Goal: Use online tool/utility: Use online tool/utility

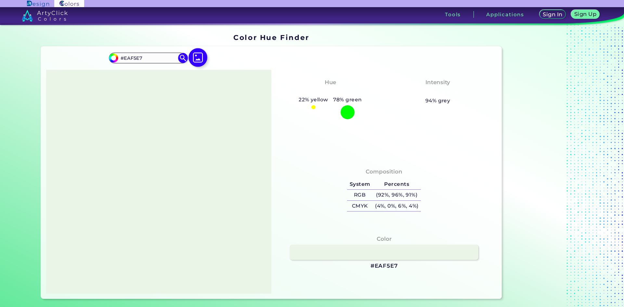
click at [192, 63] on img at bounding box center [197, 57] width 19 height 19
click at [0, 0] on input "file" at bounding box center [0, 0] width 0 height 0
click at [245, 112] on img at bounding box center [158, 181] width 219 height 217
drag, startPoint x: 207, startPoint y: 113, endPoint x: 87, endPoint y: 96, distance: 121.1
click at [87, 96] on div at bounding box center [158, 182] width 225 height 224
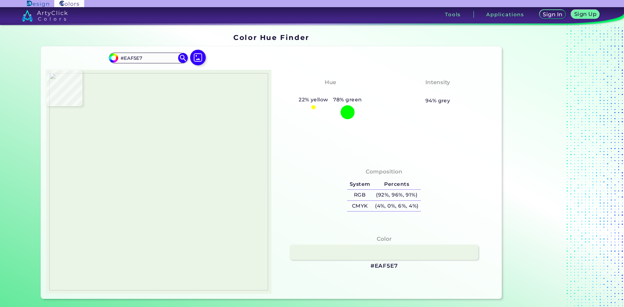
click at [166, 182] on img at bounding box center [158, 181] width 219 height 217
type input "#79ac50"
type input "#79AC50"
type input "#193d33"
type input "#193D33"
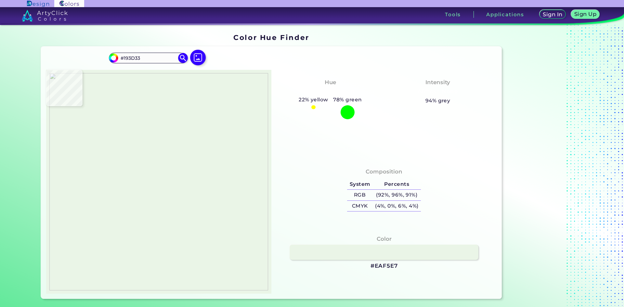
type input "#eaf5e7"
type input "#EAF5E7"
type input "#1a3e34"
type input "#1A3E34"
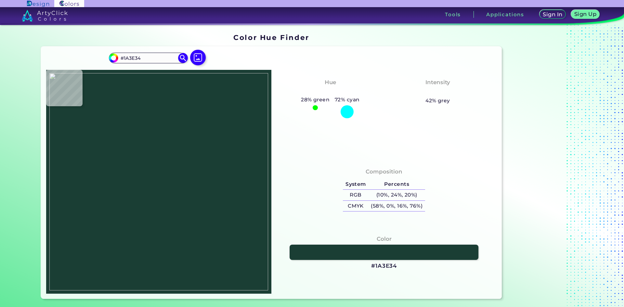
type input "#eaf5e7"
type input "#EAF5E7"
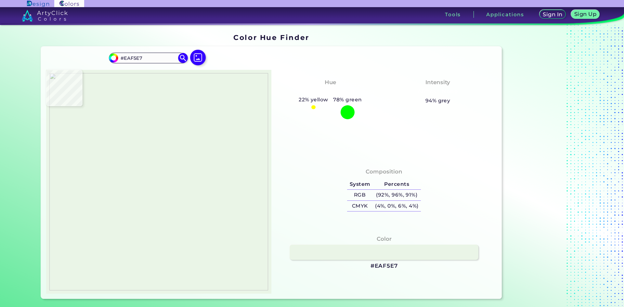
type input "#1a3e34"
type input "#1A3E34"
type input "#eaf5e7"
type input "#EAF5E7"
type input "#1a3e34"
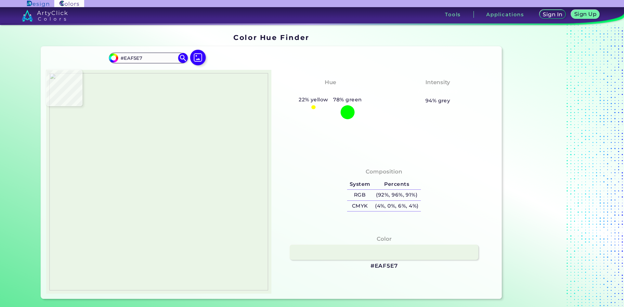
type input "#1A3E34"
type input "#eaf5e7"
type input "#EAF5E7"
type input "#1a3e34"
type input "#1A3E34"
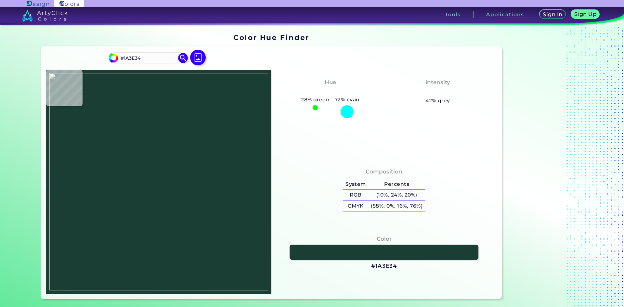
type input "#eaf5e7"
type input "#EAF5E7"
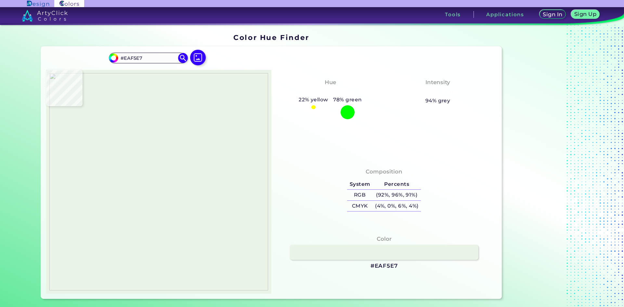
type input "#1a3e34"
type input "#1A3E34"
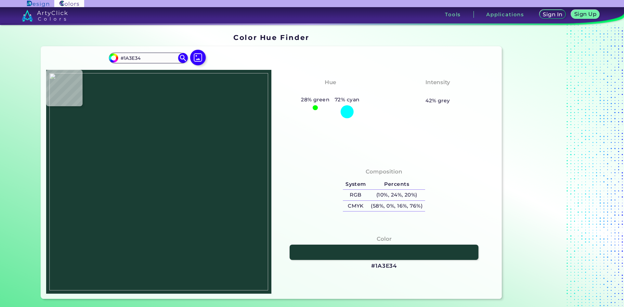
type input "#eaf5e7"
type input "#EAF5E7"
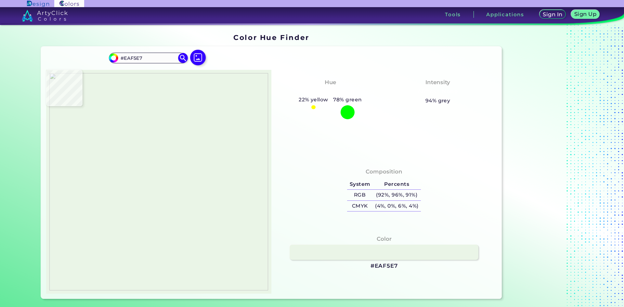
type input "#1a3e34"
type input "#1A3E34"
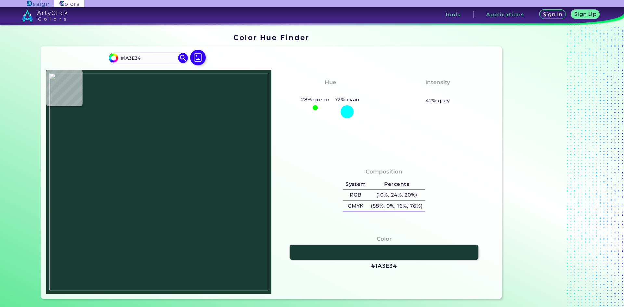
type input "#eaf5e7"
type input "#EAF5E7"
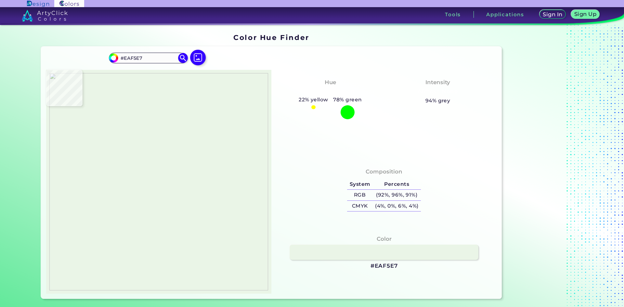
type input "#1a3e34"
type input "#1A3E34"
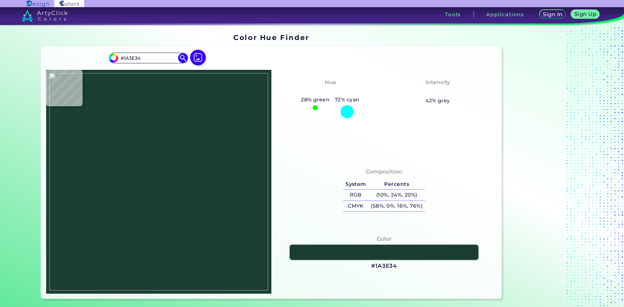
type input "#eaf5e7"
type input "#EAF5E7"
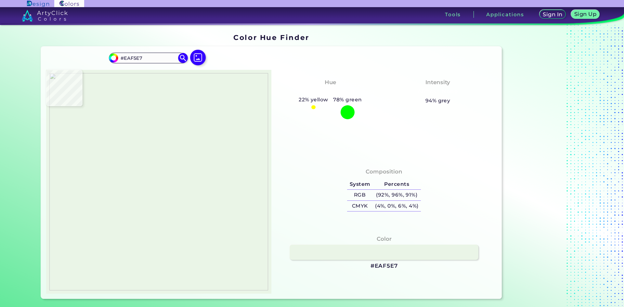
type input "#1a3e34"
type input "#1A3E34"
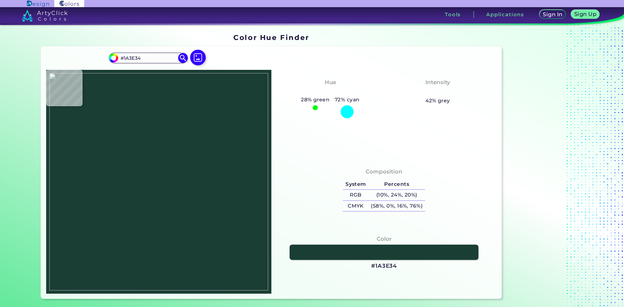
type input "#eaf5e7"
type input "#EAF5E7"
